Goal: Check status

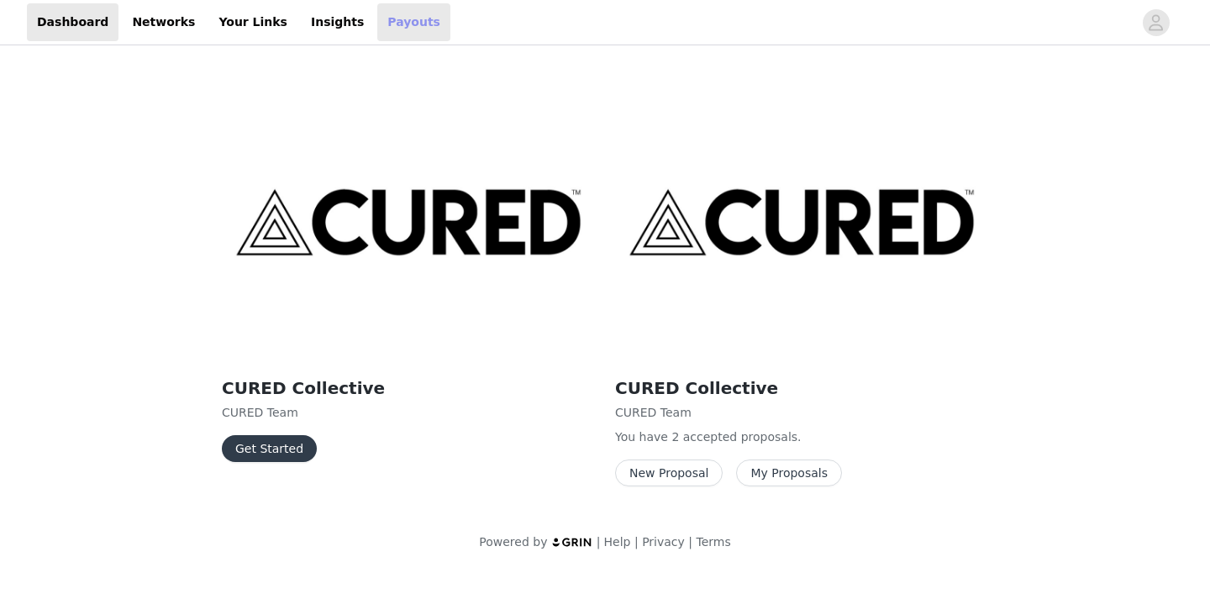
click at [392, 37] on link "Payouts" at bounding box center [413, 22] width 73 height 38
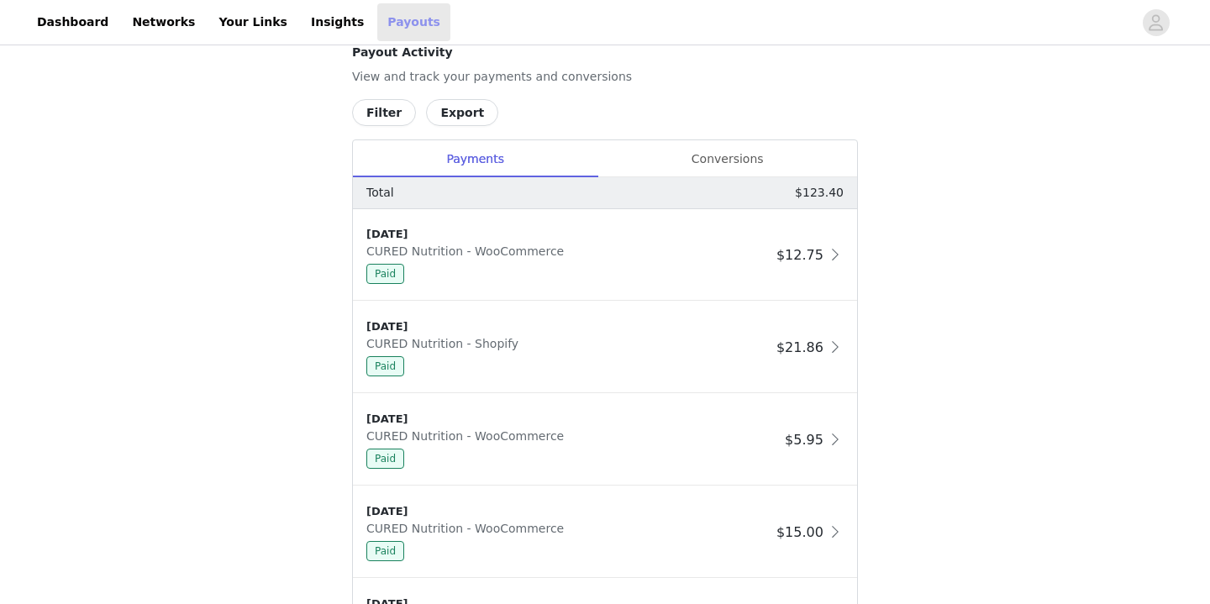
scroll to position [597, 0]
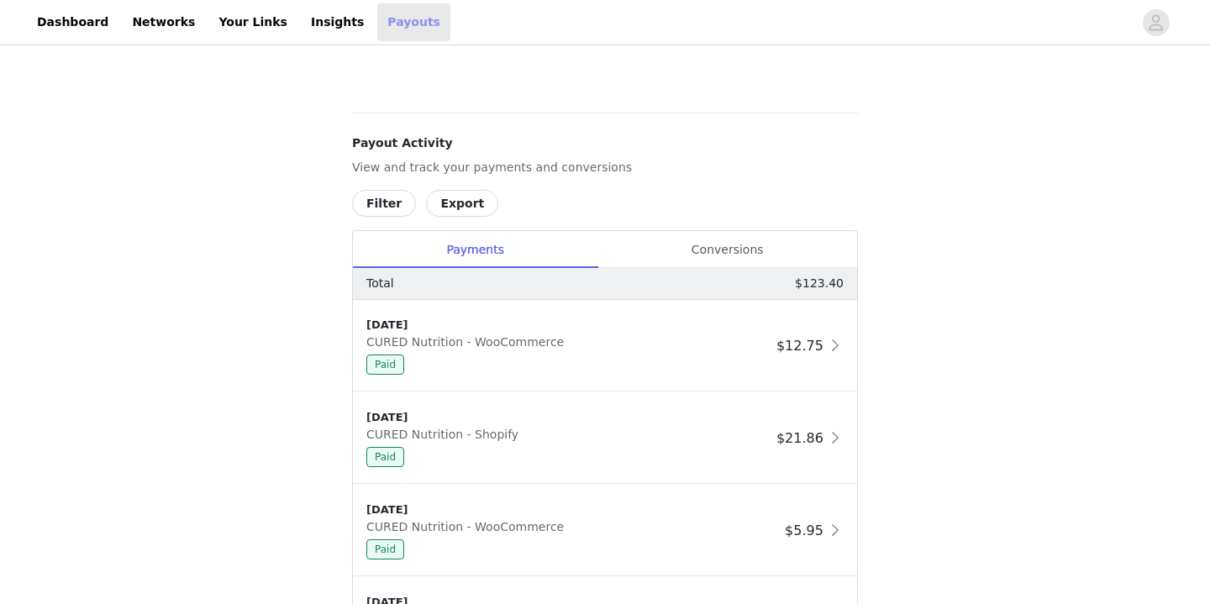
click at [767, 247] on div "Conversions" at bounding box center [727, 250] width 260 height 38
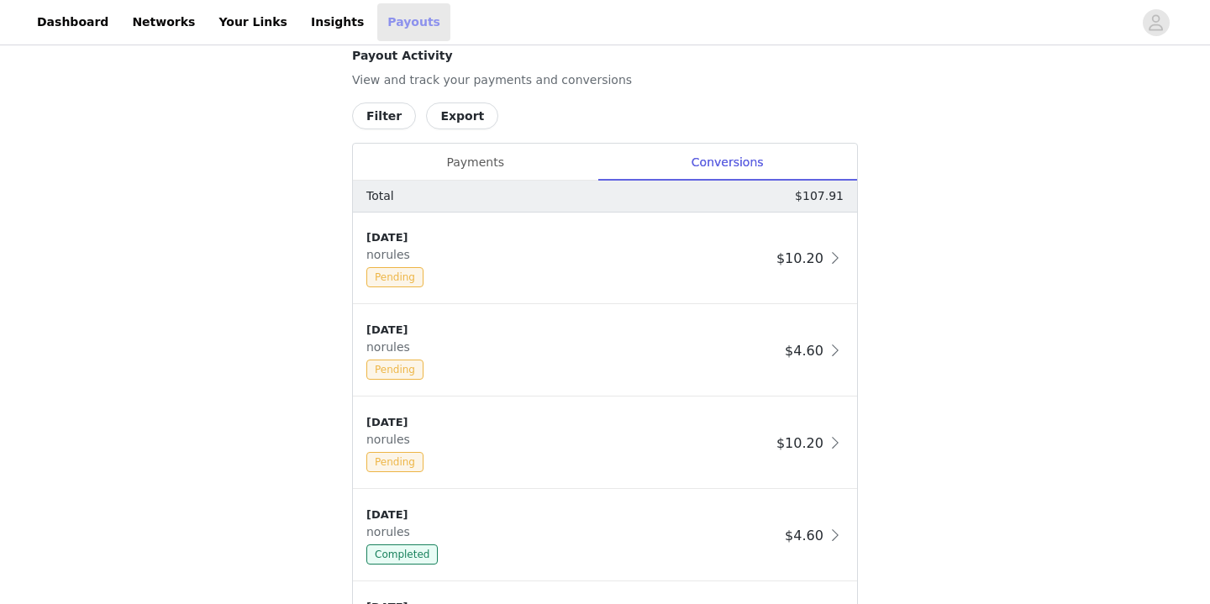
scroll to position [686, 0]
click at [501, 155] on div "Payments" at bounding box center [475, 161] width 244 height 38
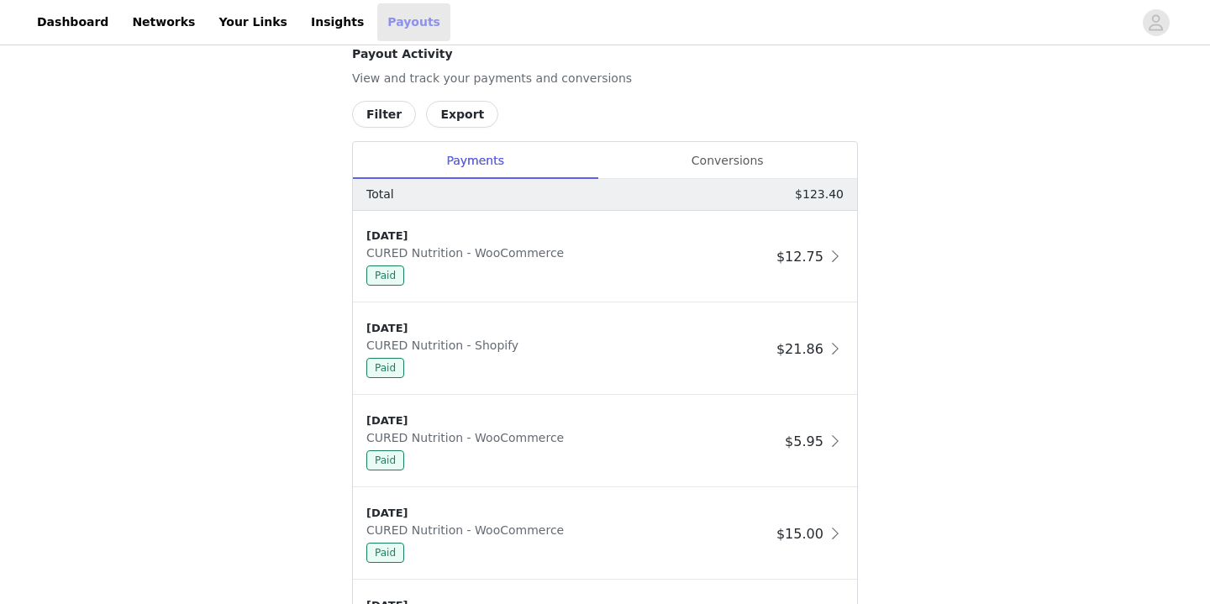
click at [720, 160] on div "Conversions" at bounding box center [727, 161] width 260 height 38
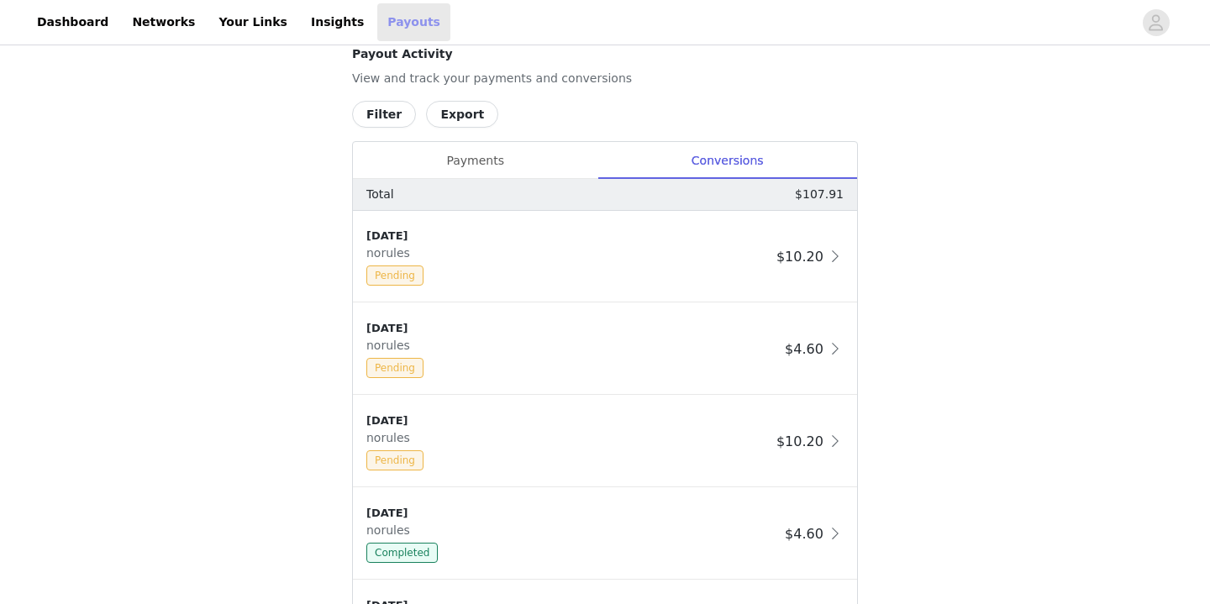
click at [542, 158] on div "Payments" at bounding box center [475, 161] width 244 height 38
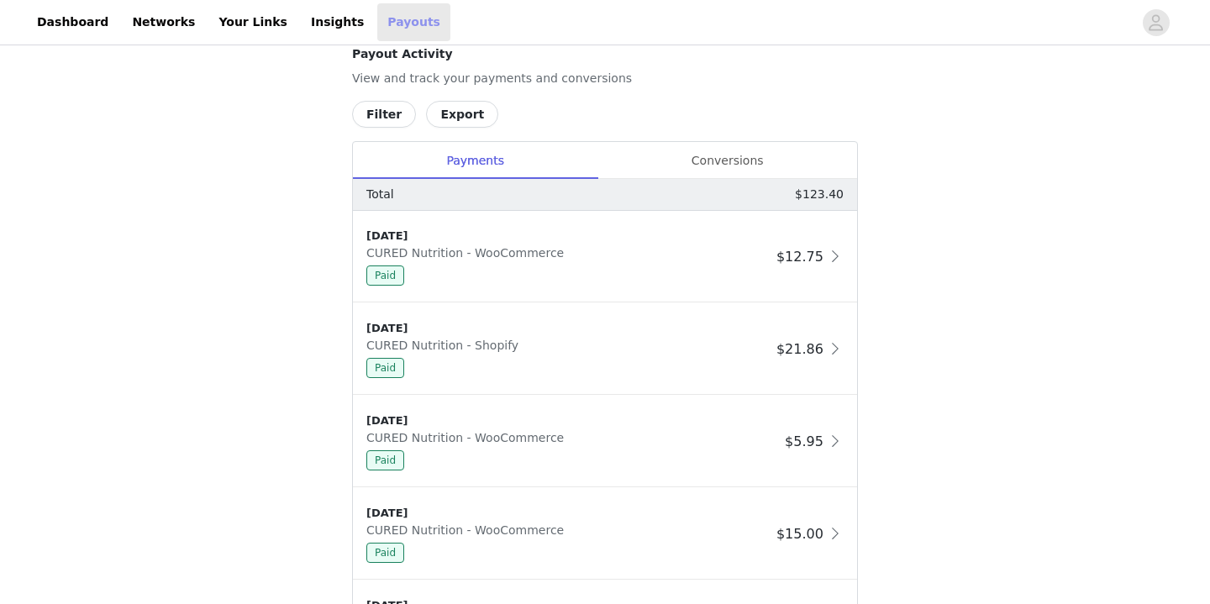
click at [702, 159] on div "Conversions" at bounding box center [727, 161] width 260 height 38
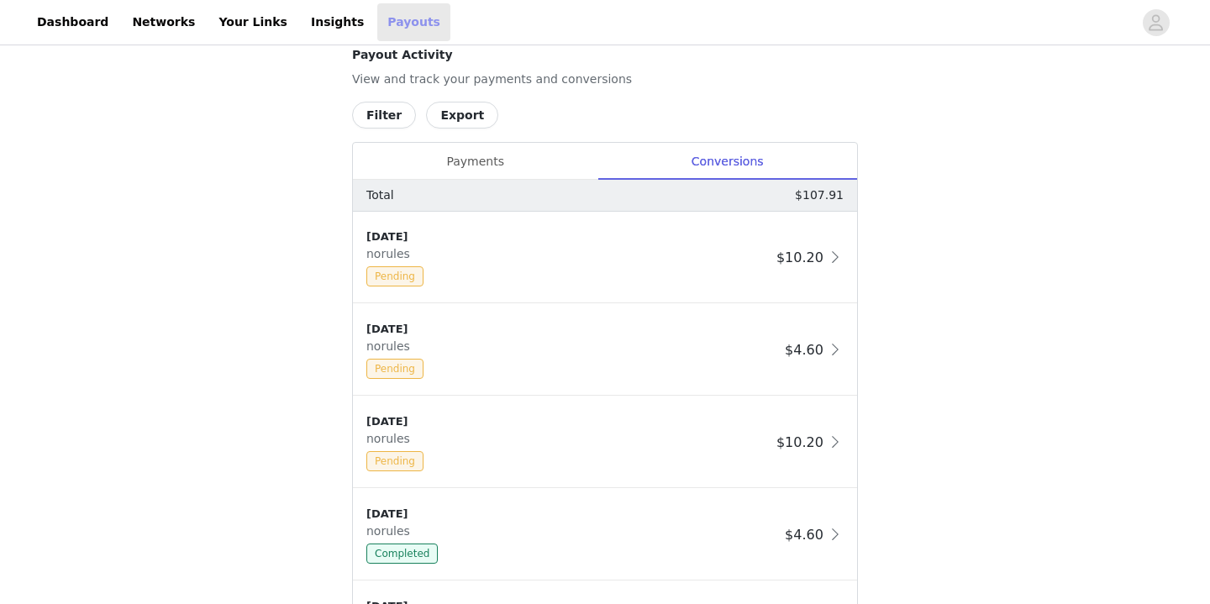
scroll to position [683, 0]
click at [473, 159] on div "Payments" at bounding box center [475, 164] width 244 height 38
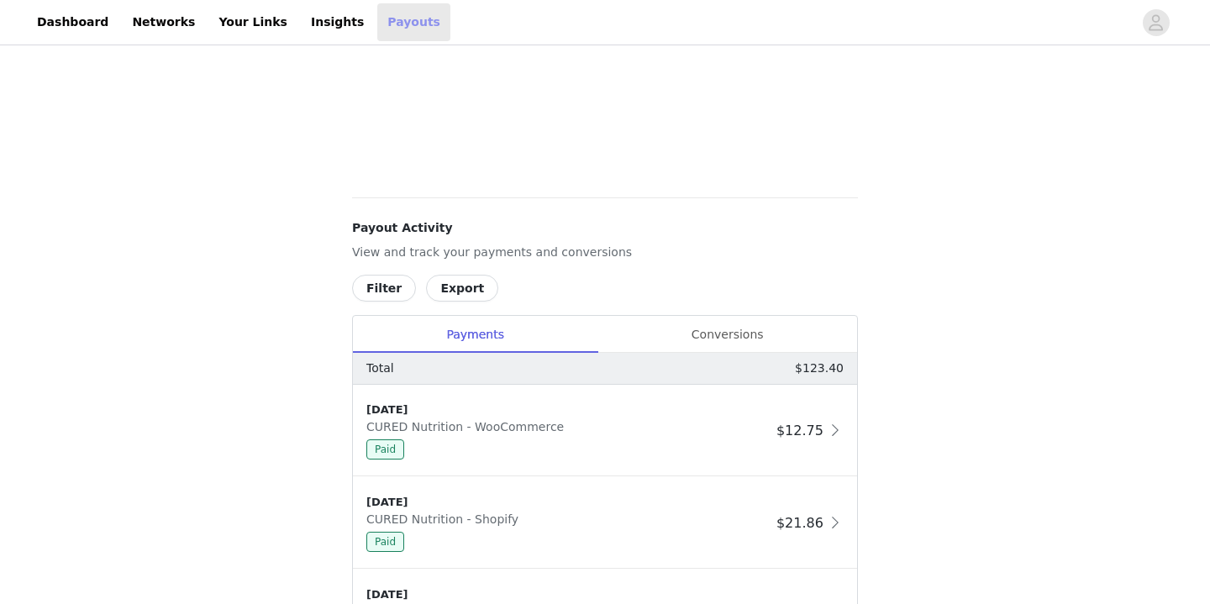
scroll to position [506, 0]
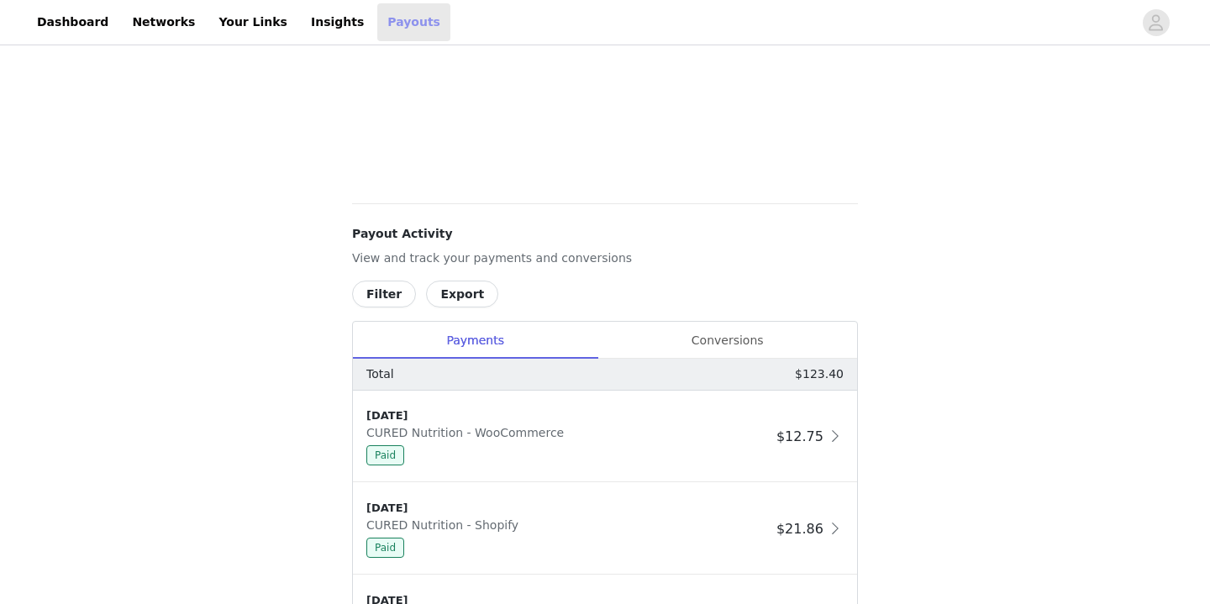
click at [723, 340] on div "Conversions" at bounding box center [727, 341] width 260 height 38
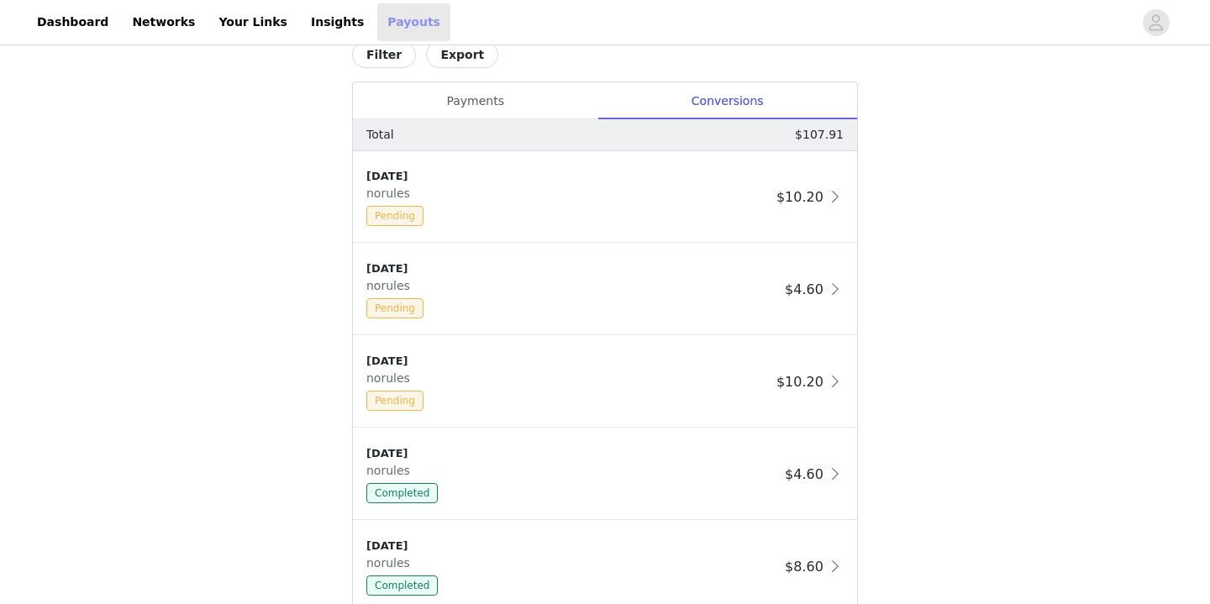
scroll to position [782, 0]
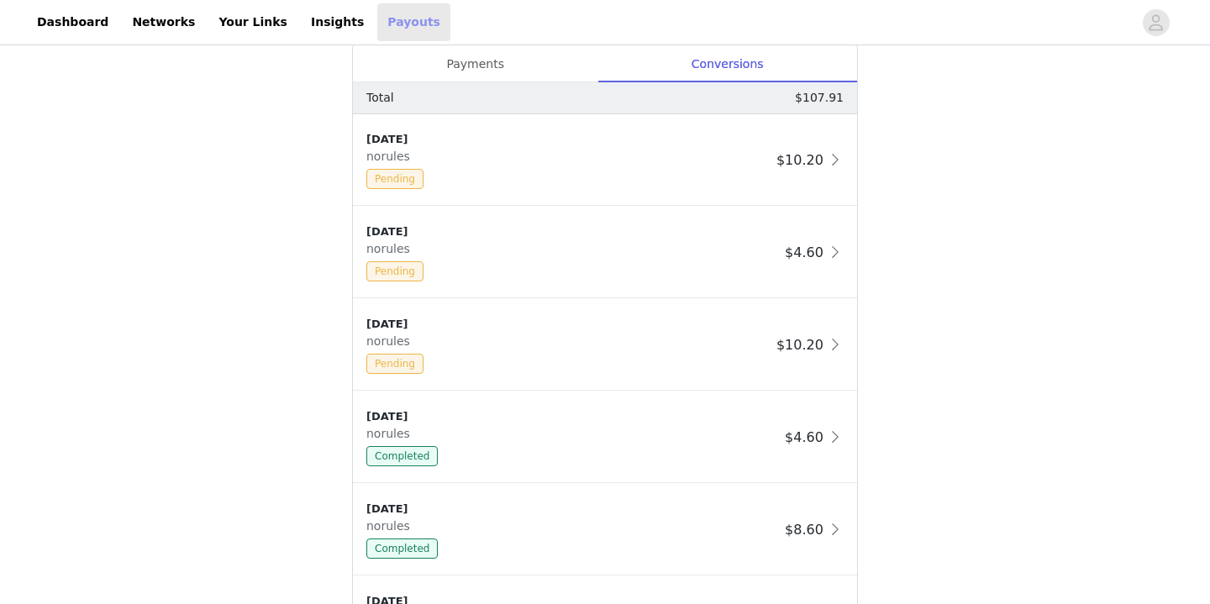
click at [502, 55] on div "Payments" at bounding box center [475, 64] width 244 height 38
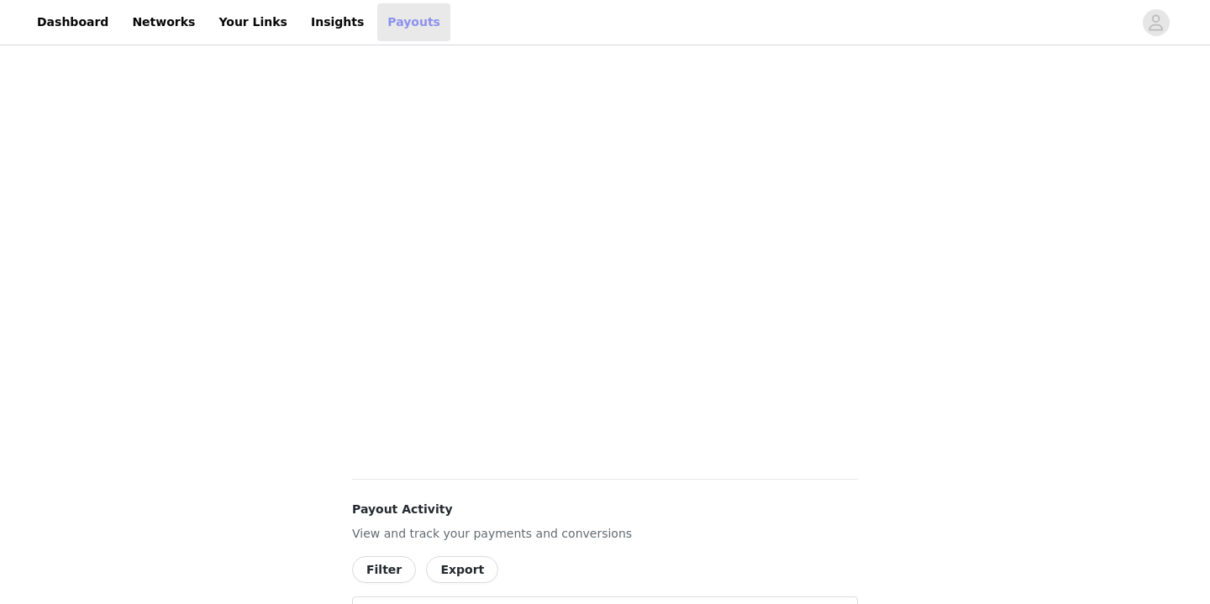
scroll to position [215, 0]
